Goal: Transaction & Acquisition: Purchase product/service

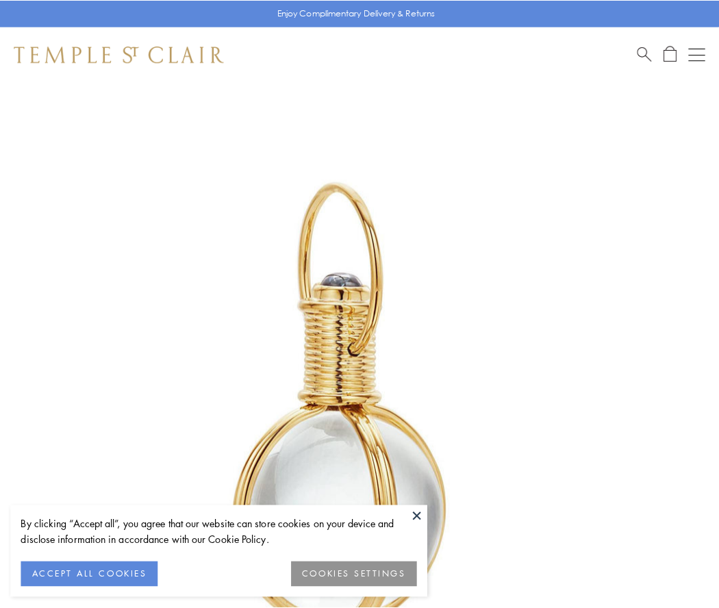
scroll to position [358, 0]
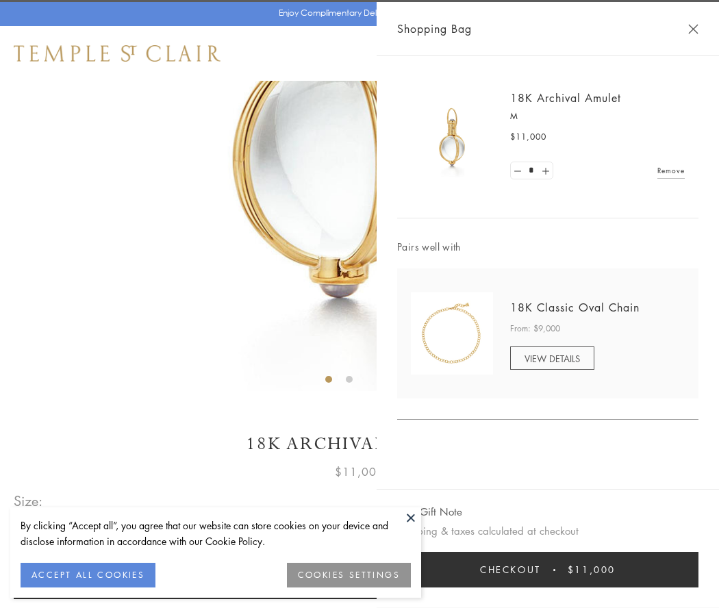
click at [548, 570] on button "Checkout $11,000" at bounding box center [547, 570] width 301 height 36
